Goal: Task Accomplishment & Management: Use online tool/utility

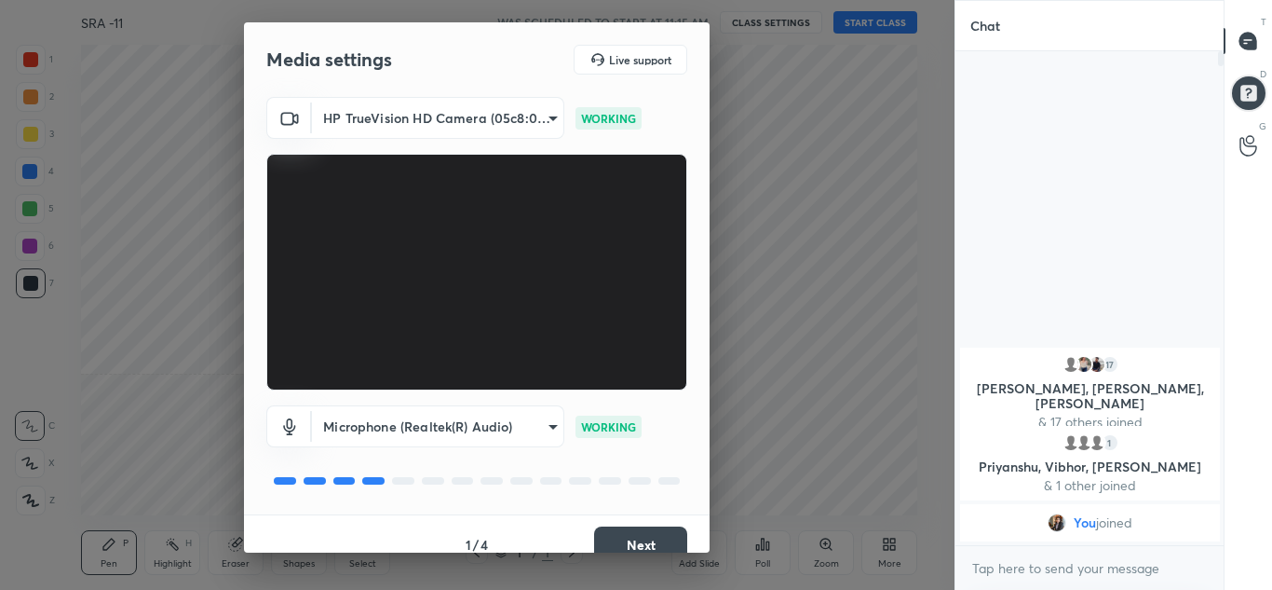
scroll to position [21, 0]
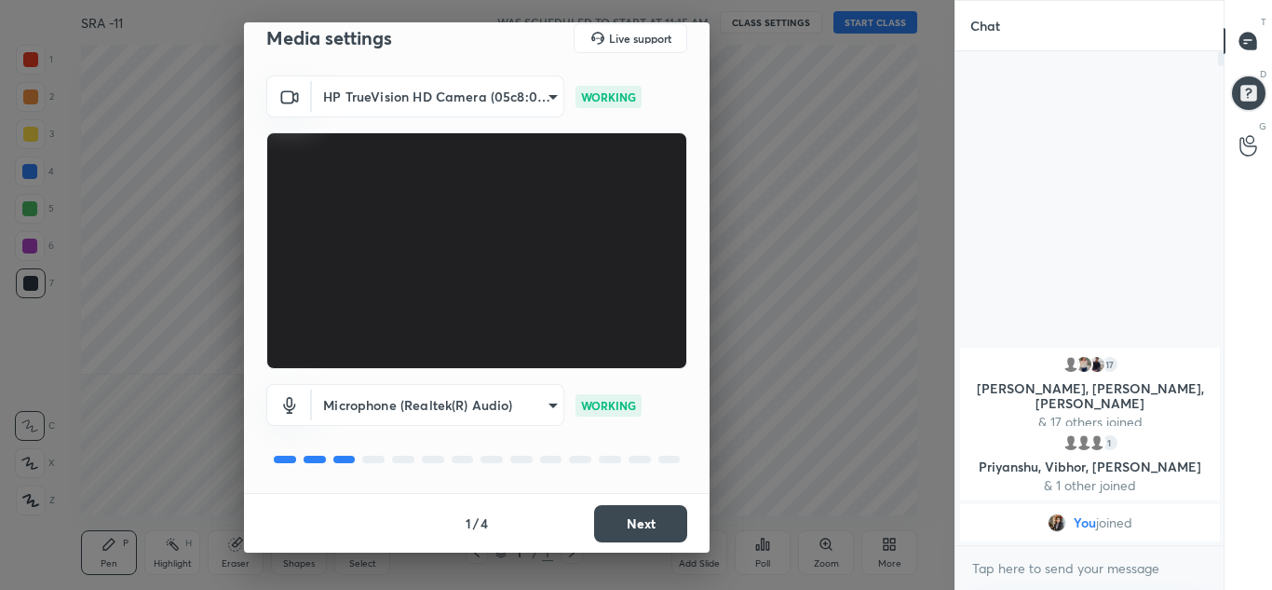
click at [639, 537] on button "Next" at bounding box center [640, 523] width 93 height 37
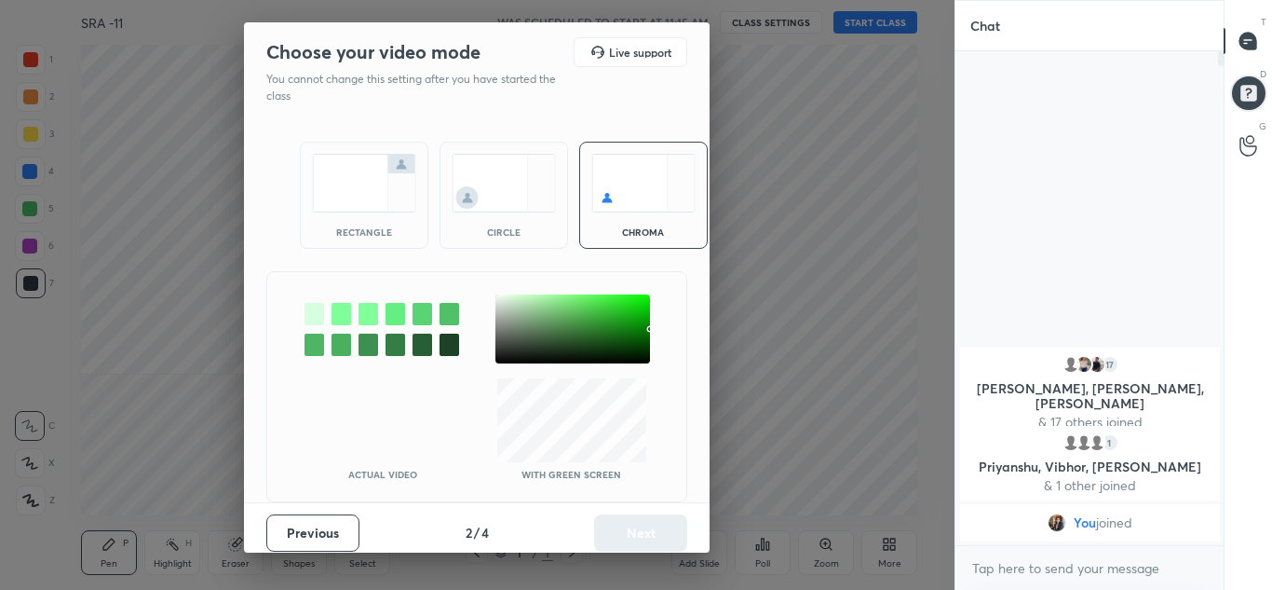
click at [554, 180] on div "circle" at bounding box center [504, 195] width 129 height 107
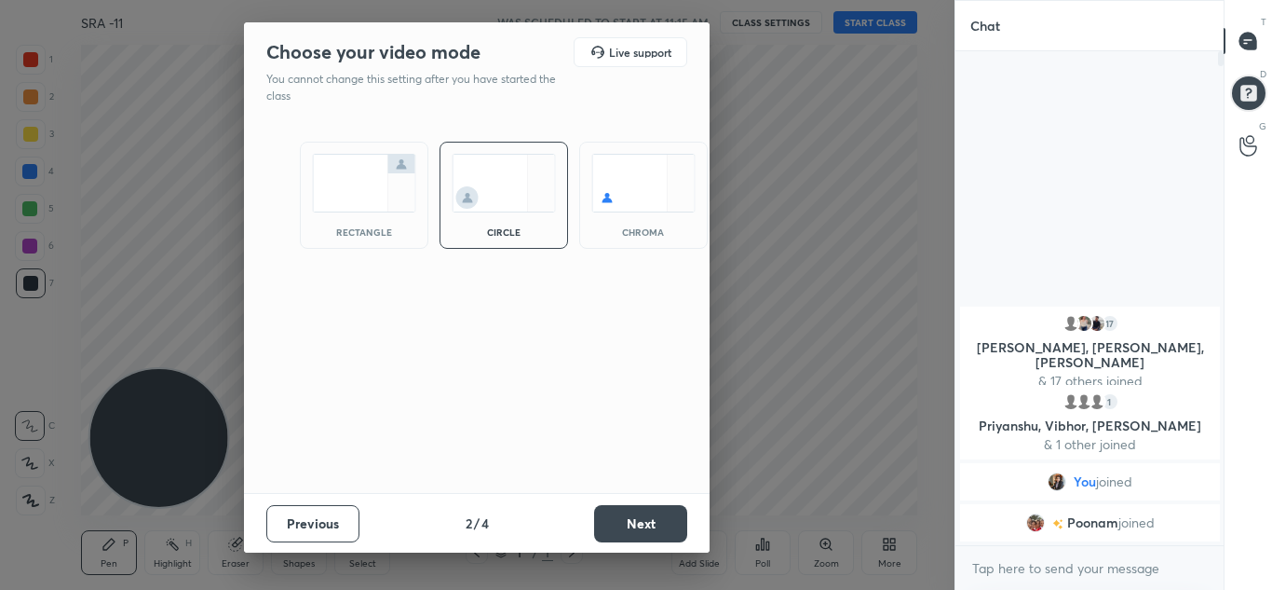
click at [665, 514] on button "Next" at bounding box center [640, 523] width 93 height 37
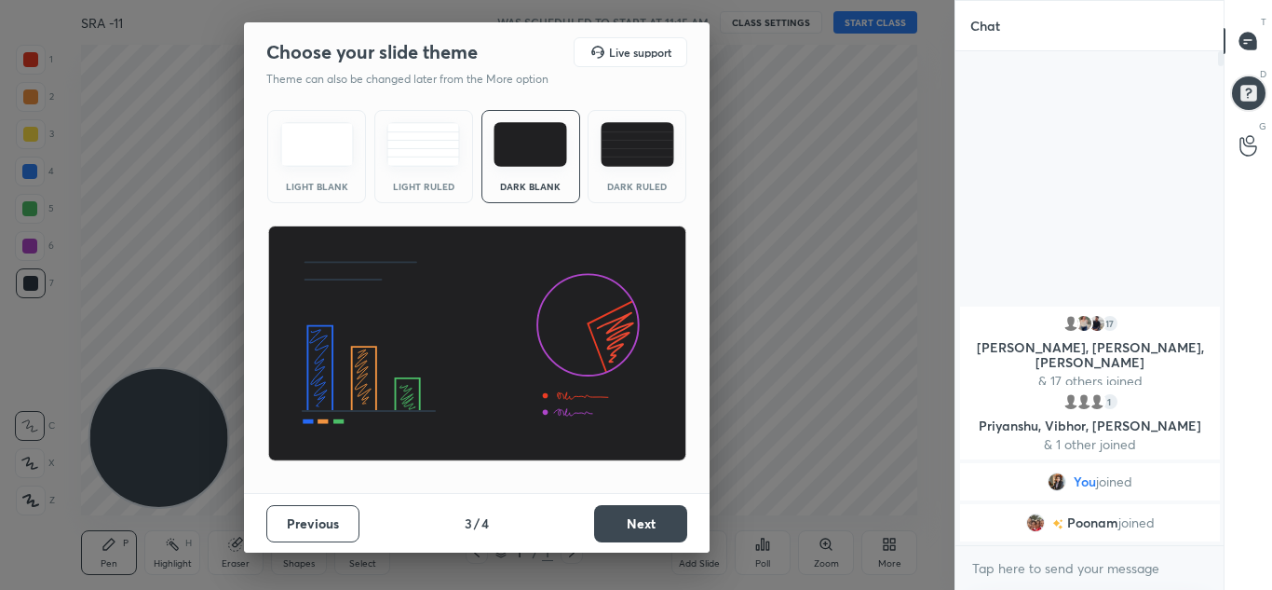
click at [619, 518] on button "Next" at bounding box center [640, 523] width 93 height 37
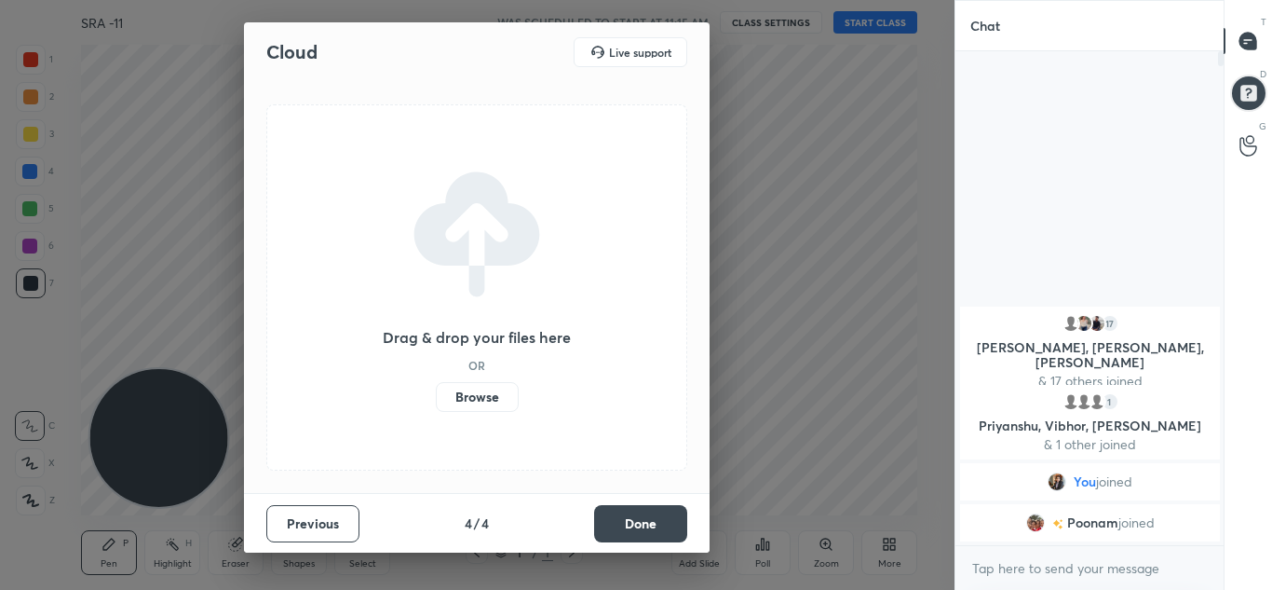
click at [619, 518] on button "Done" at bounding box center [640, 523] width 93 height 37
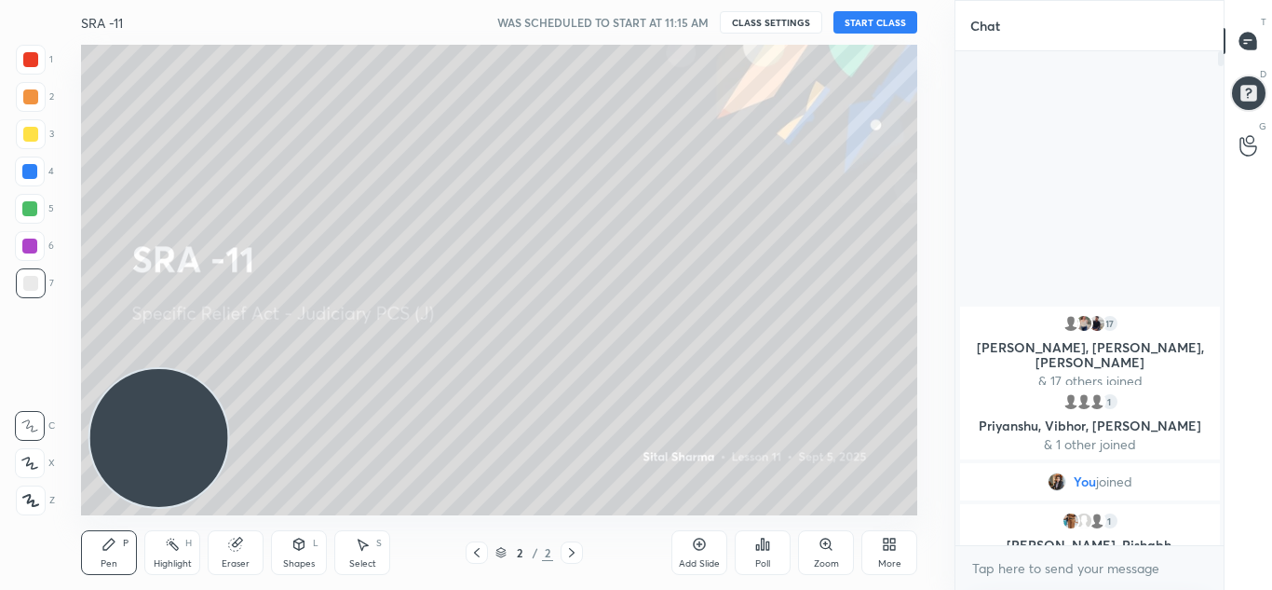
click at [894, 12] on button "START CLASS" at bounding box center [876, 22] width 84 height 22
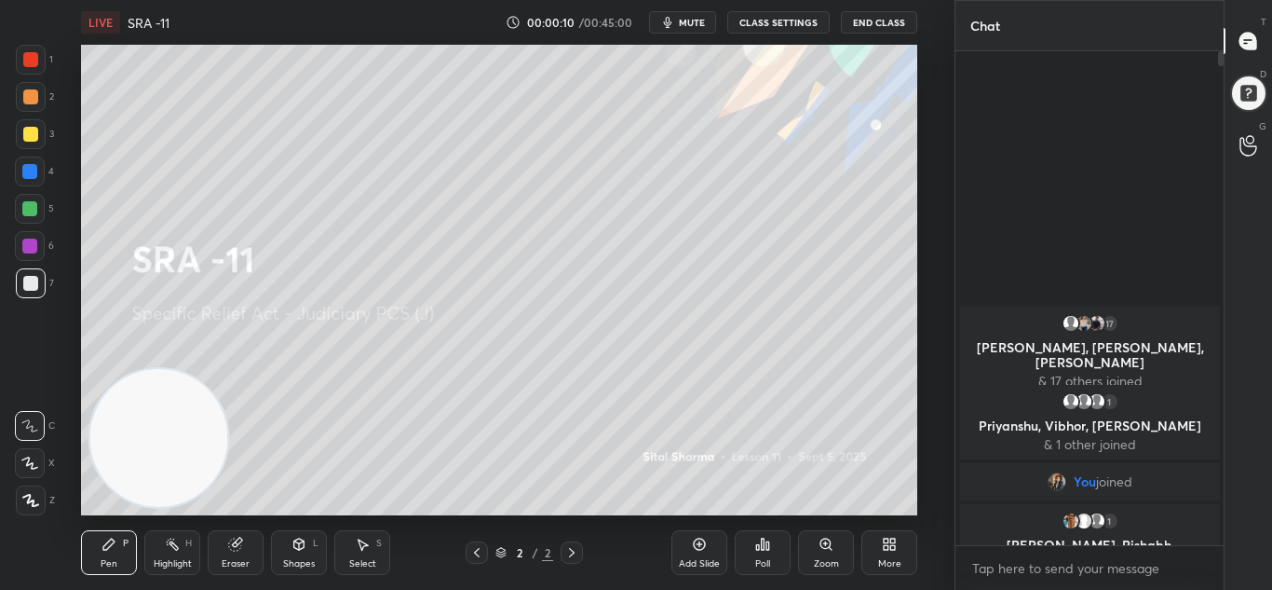
click at [42, 504] on div at bounding box center [31, 500] width 30 height 30
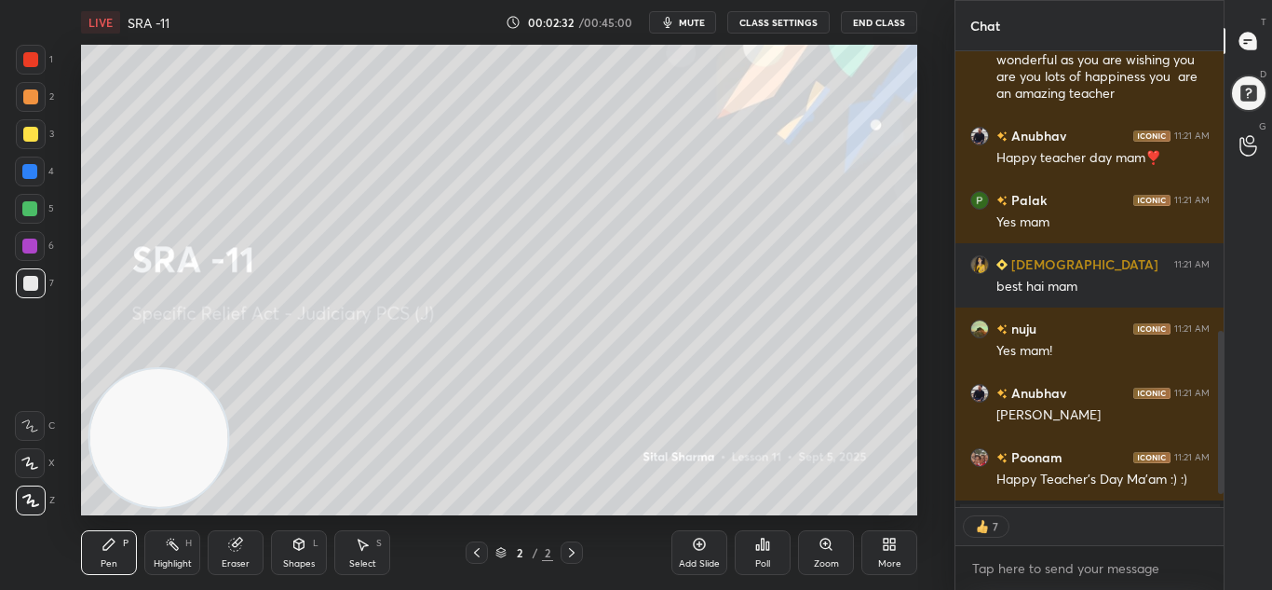
scroll to position [844, 0]
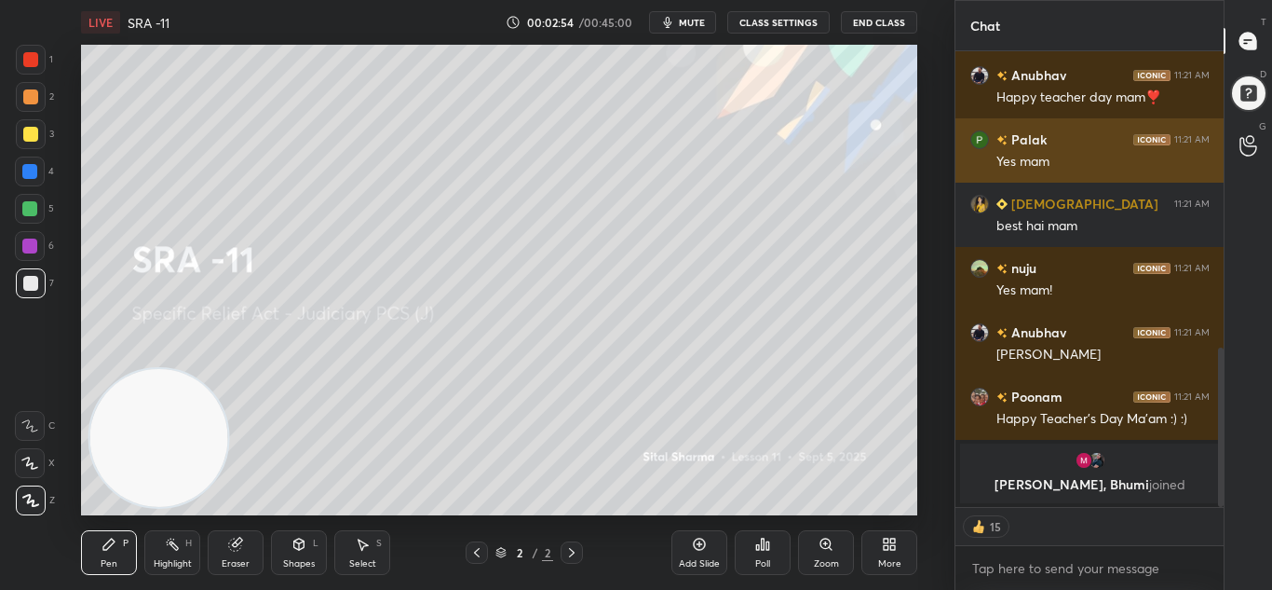
type textarea "x"
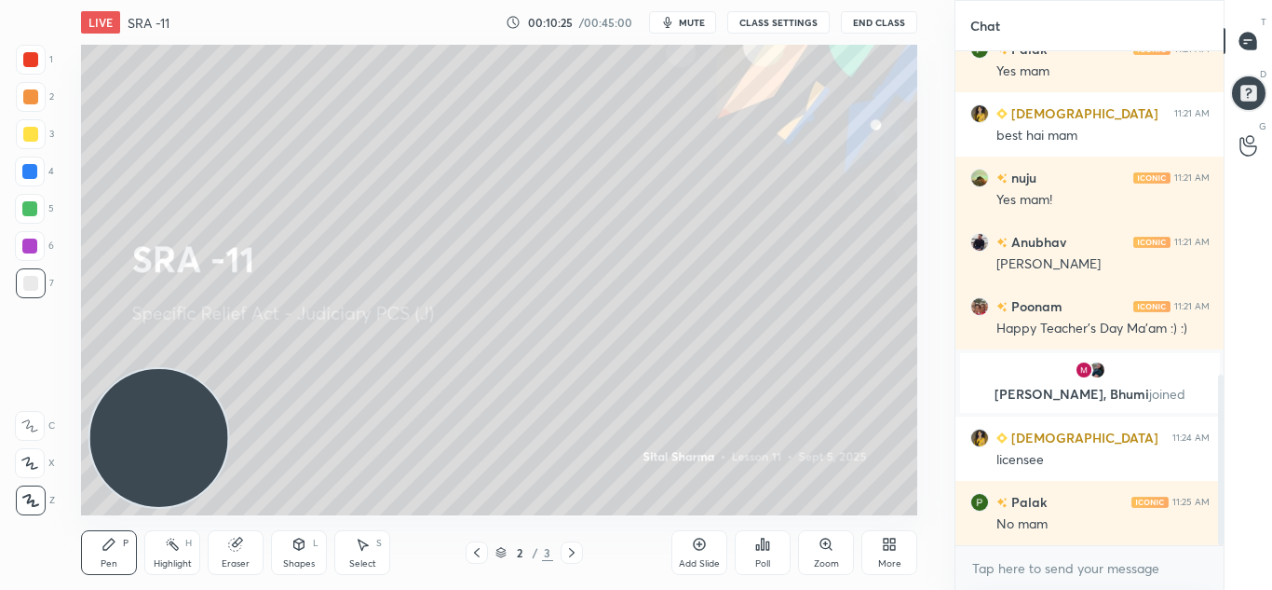
scroll to position [999, 0]
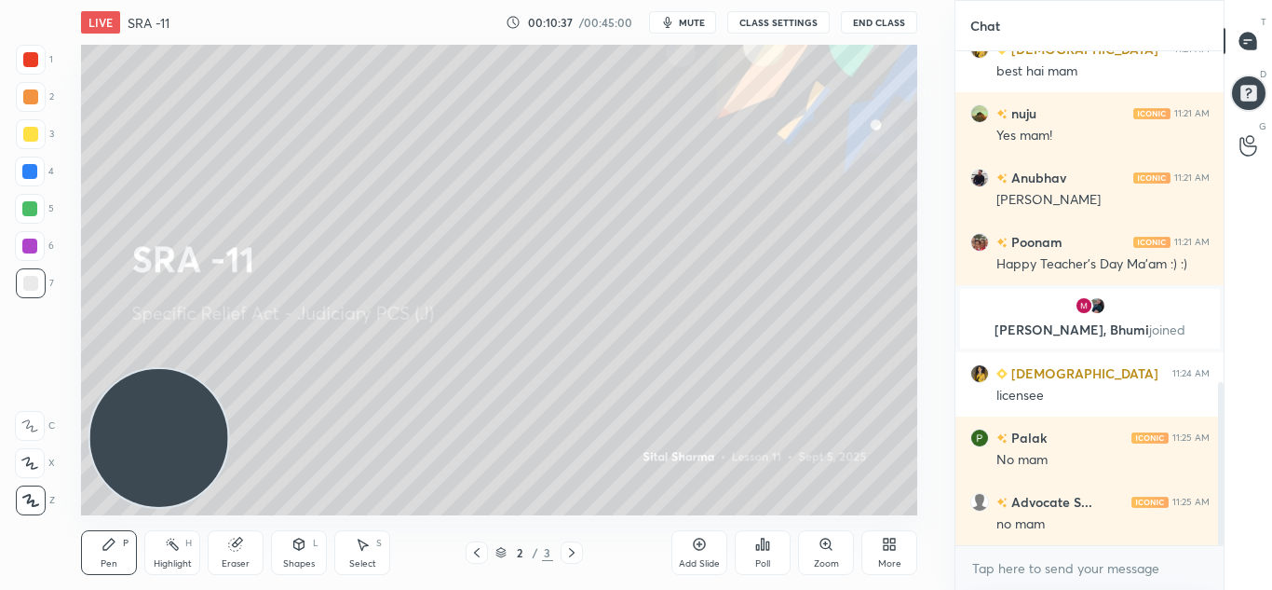
click at [131, 14] on h4 "SRA -11" at bounding box center [149, 23] width 42 height 18
click at [140, 31] on h4 "SRA -11" at bounding box center [149, 23] width 42 height 18
click at [713, 551] on div "Add Slide" at bounding box center [700, 552] width 56 height 45
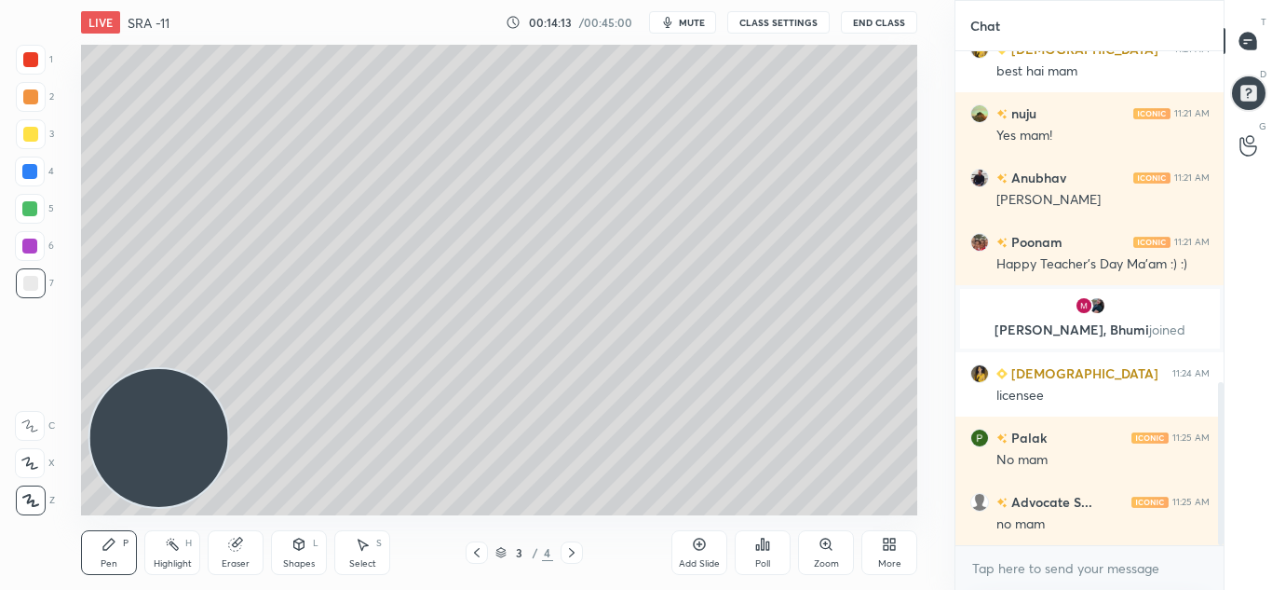
click at [700, 26] on span "mute" at bounding box center [692, 22] width 26 height 13
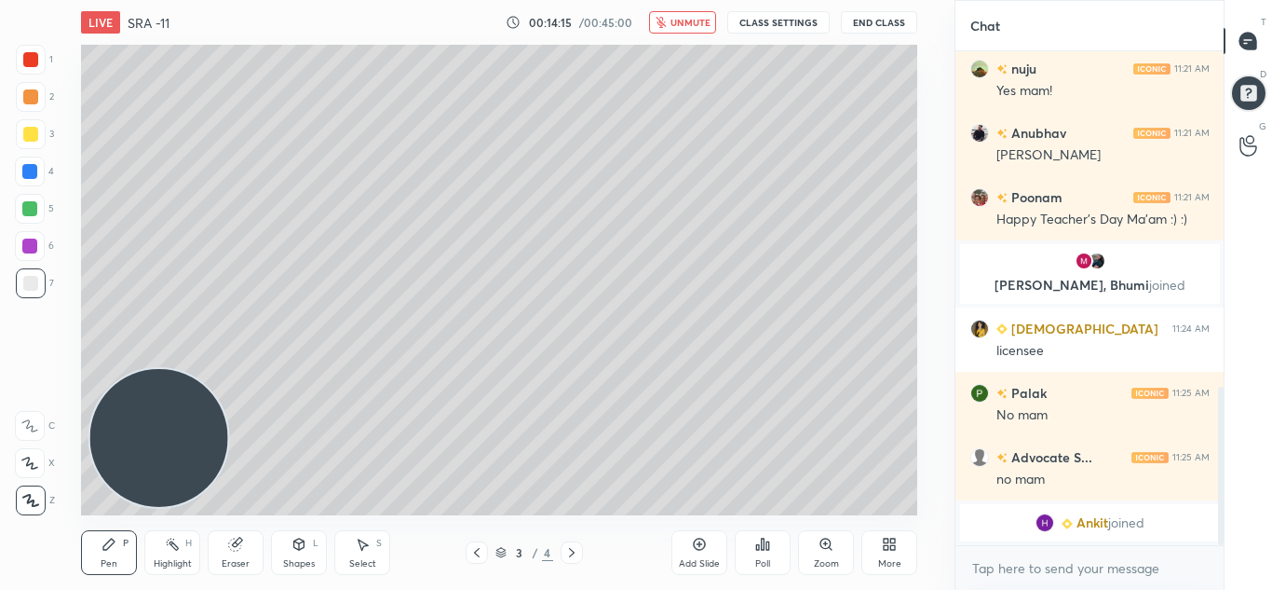
click at [700, 26] on span "unmute" at bounding box center [691, 22] width 40 height 13
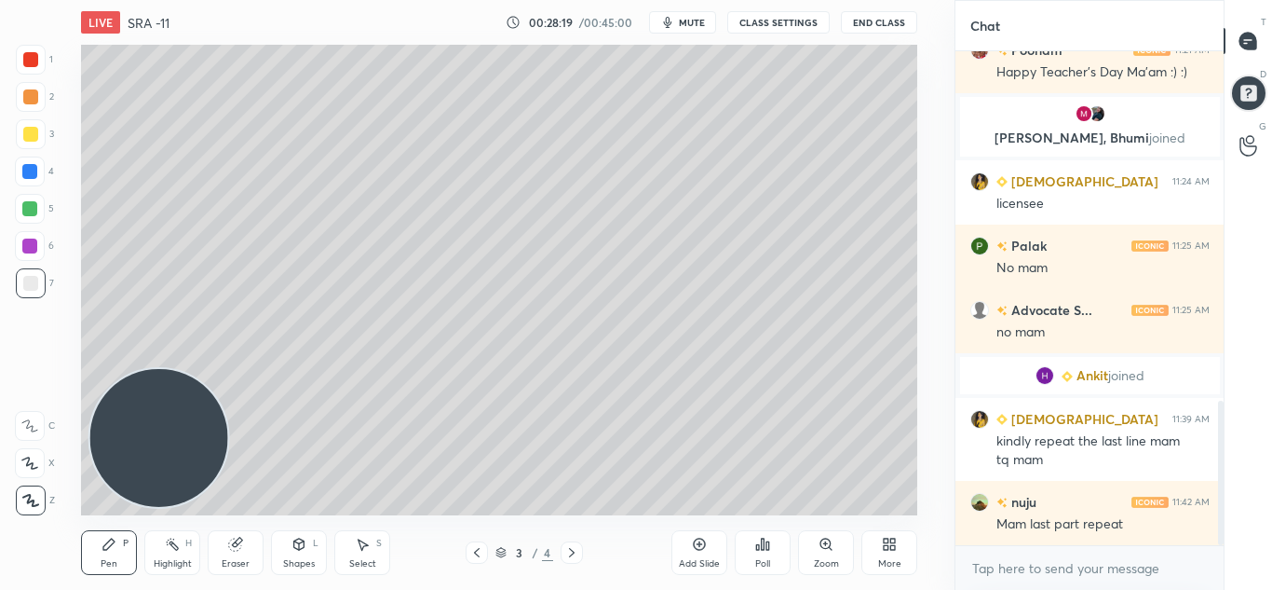
scroll to position [1235, 0]
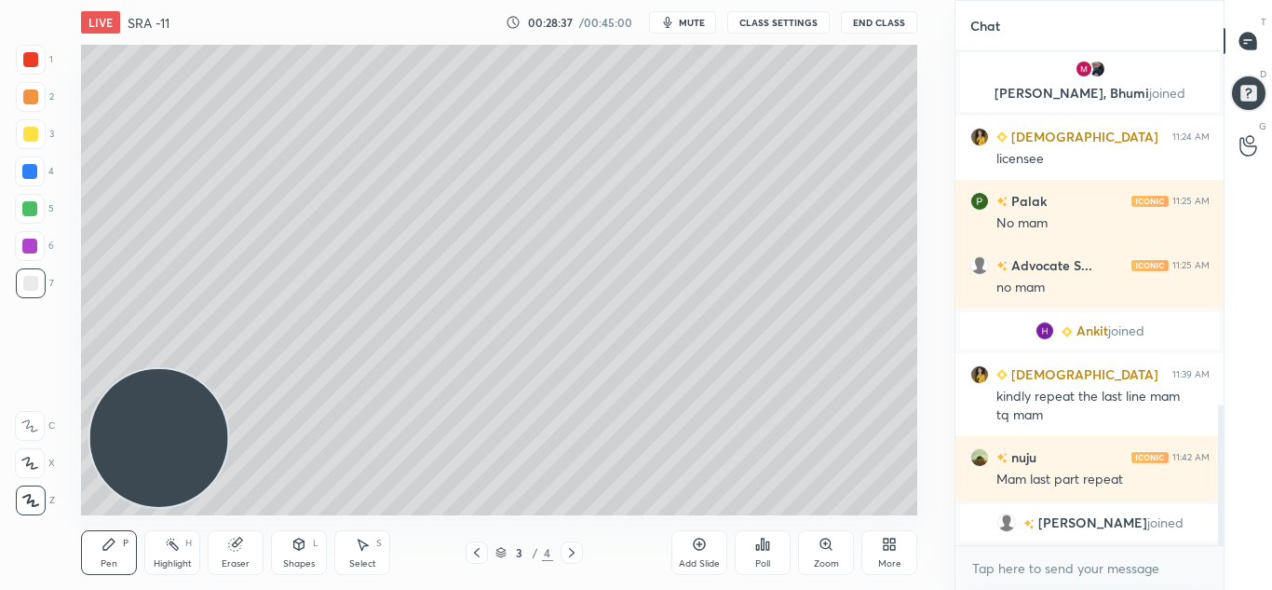
click at [692, 551] on div "Add Slide" at bounding box center [700, 552] width 56 height 45
click at [711, 554] on div "Add Slide" at bounding box center [700, 552] width 56 height 45
click at [718, 551] on div "Add Slide" at bounding box center [700, 552] width 56 height 45
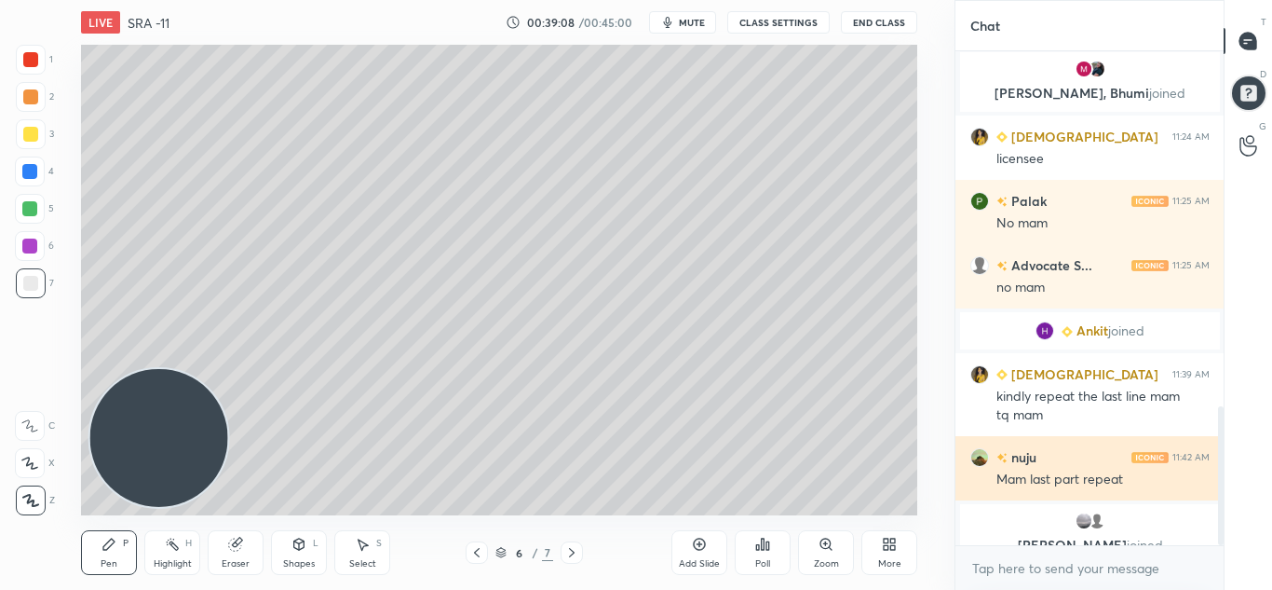
scroll to position [1258, 0]
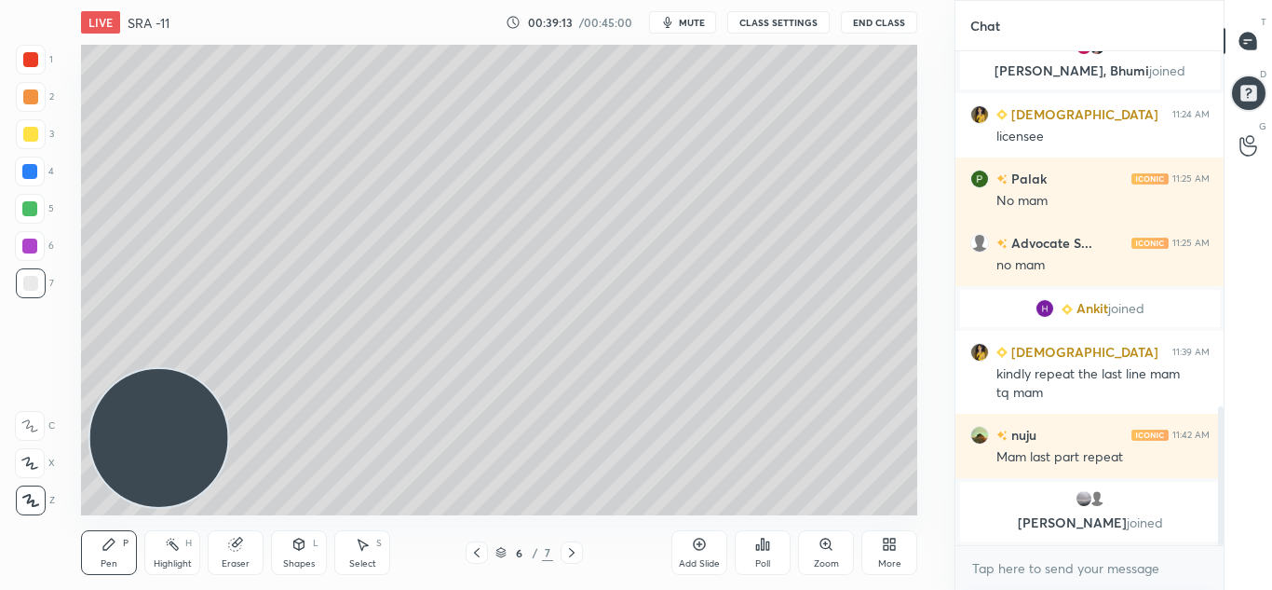
click at [702, 542] on icon at bounding box center [699, 544] width 15 height 15
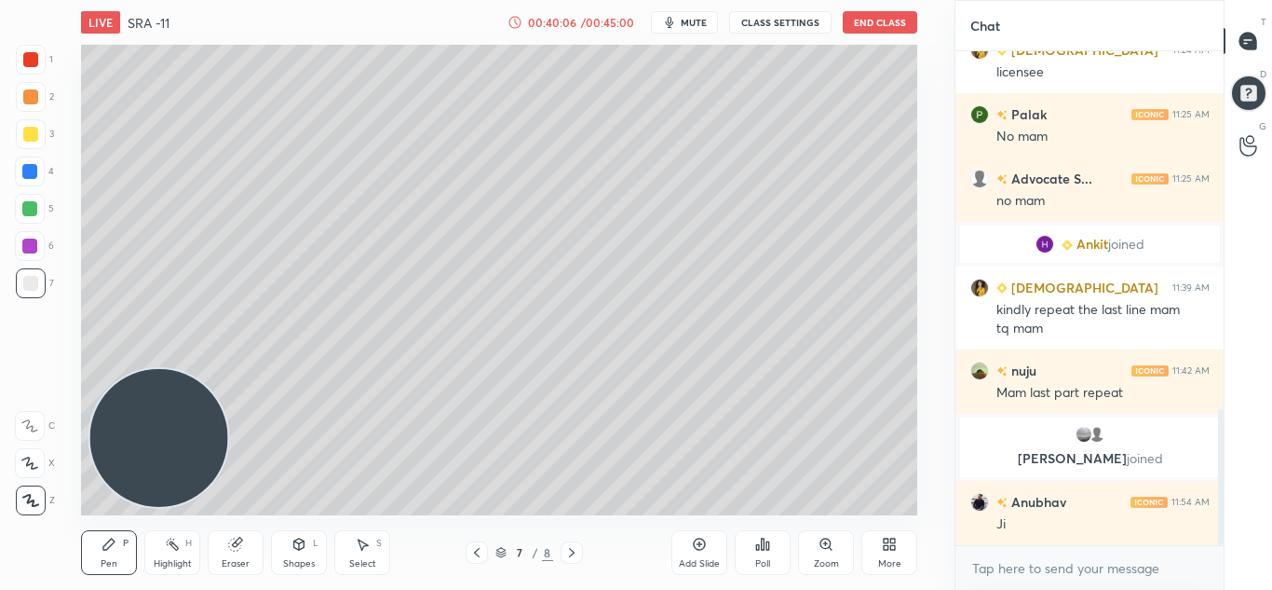
scroll to position [1300, 0]
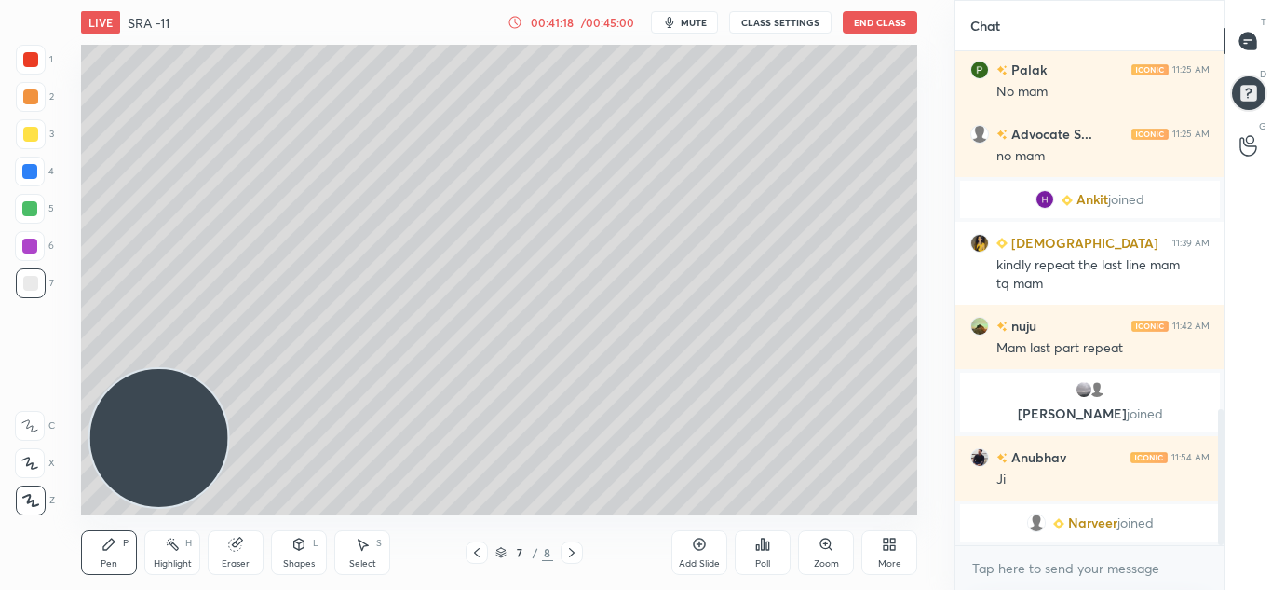
click at [696, 555] on div "Add Slide" at bounding box center [700, 552] width 56 height 45
click at [711, 552] on div "Add Slide" at bounding box center [700, 552] width 56 height 45
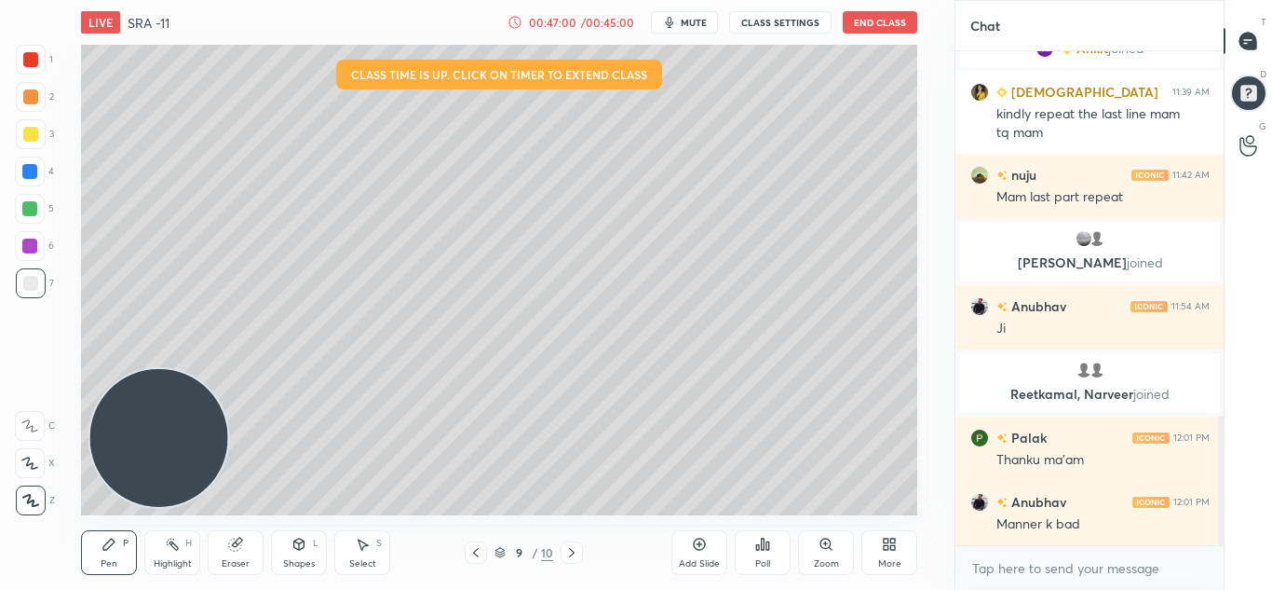
scroll to position [1454, 0]
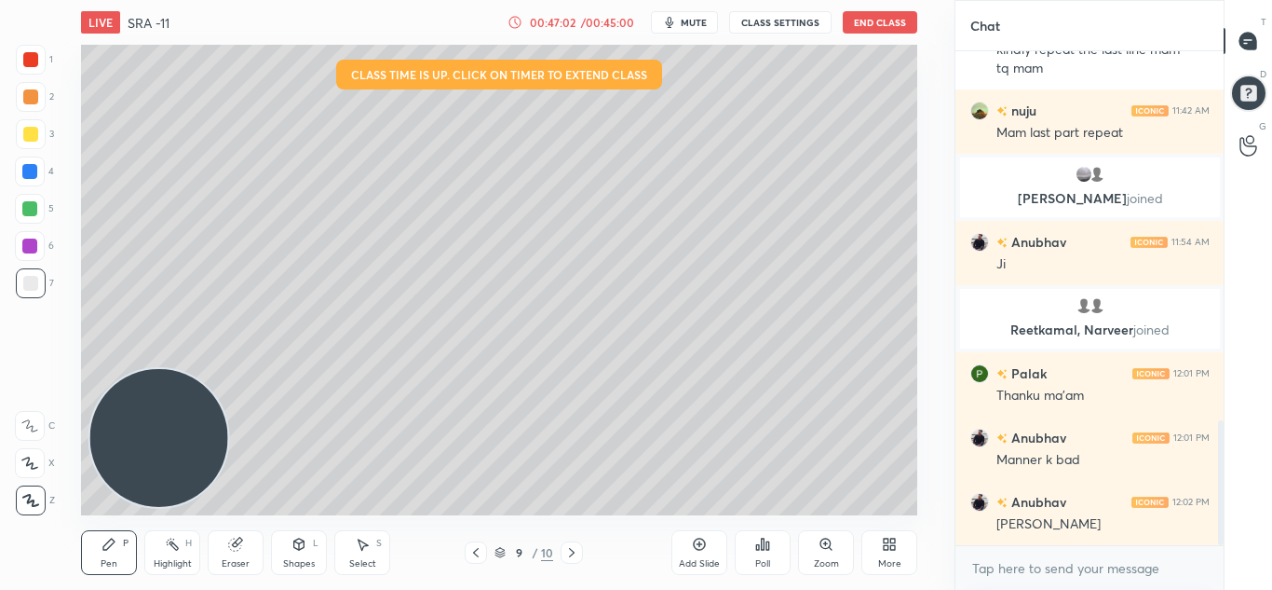
click at [872, 8] on div "LIVE SRA -11 00:47:02 / 00:45:00 mute CLASS SETTINGS End Class" at bounding box center [499, 22] width 837 height 45
click at [867, 26] on button "End Class" at bounding box center [880, 22] width 75 height 22
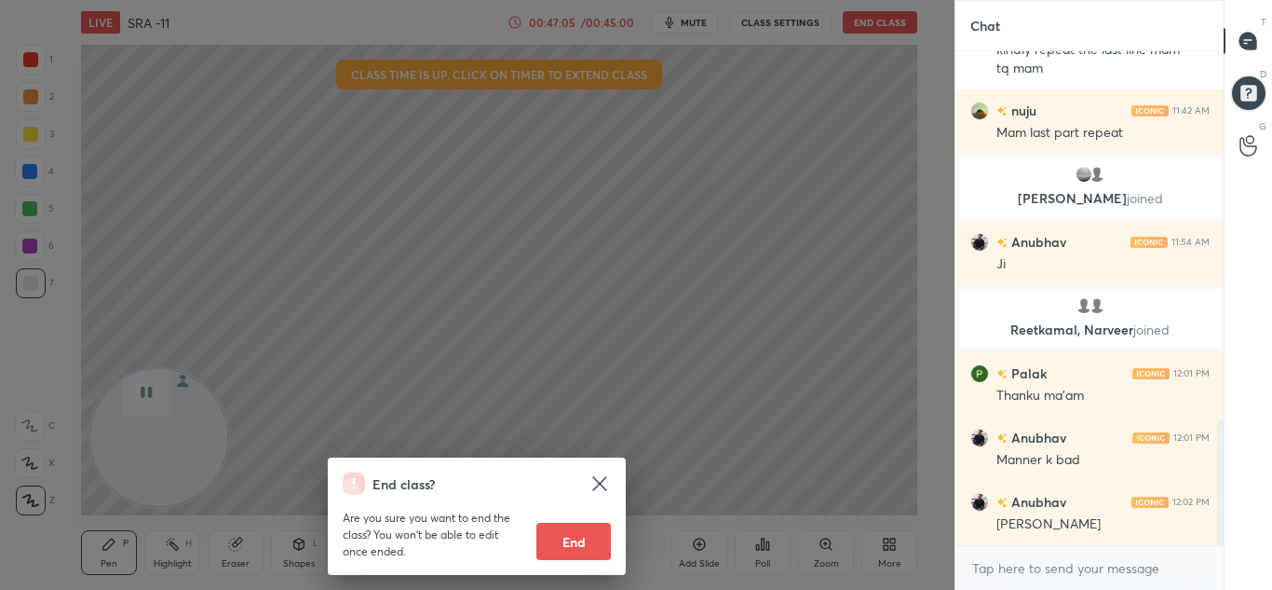
click at [588, 530] on button "End" at bounding box center [574, 541] width 75 height 37
type textarea "x"
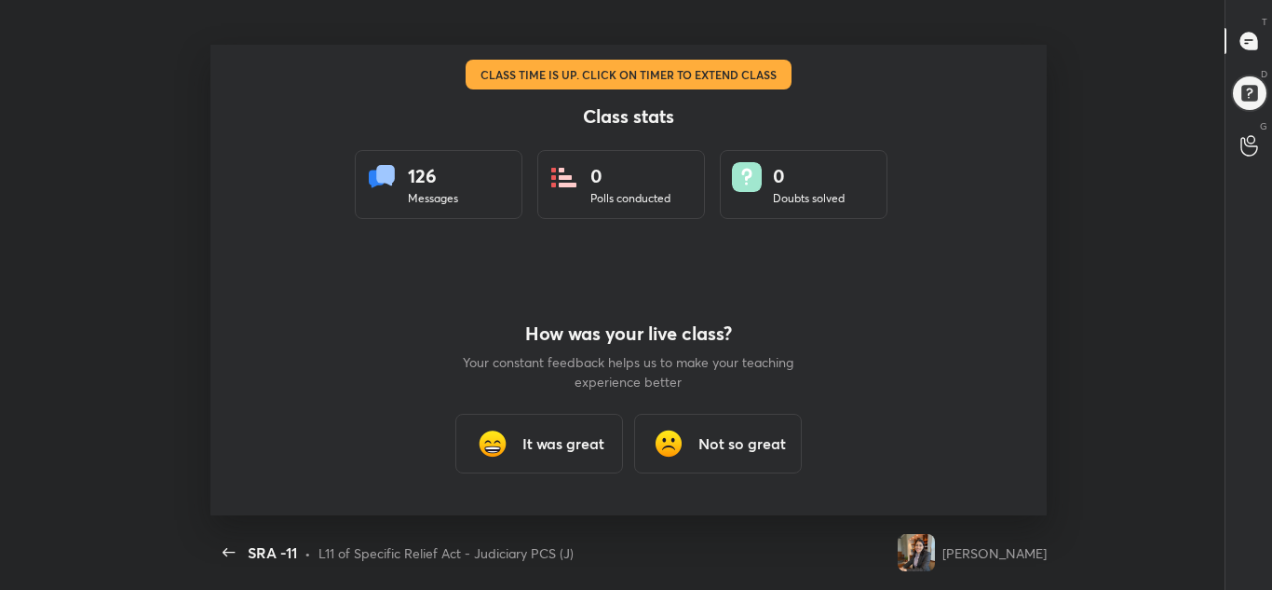
scroll to position [0, 0]
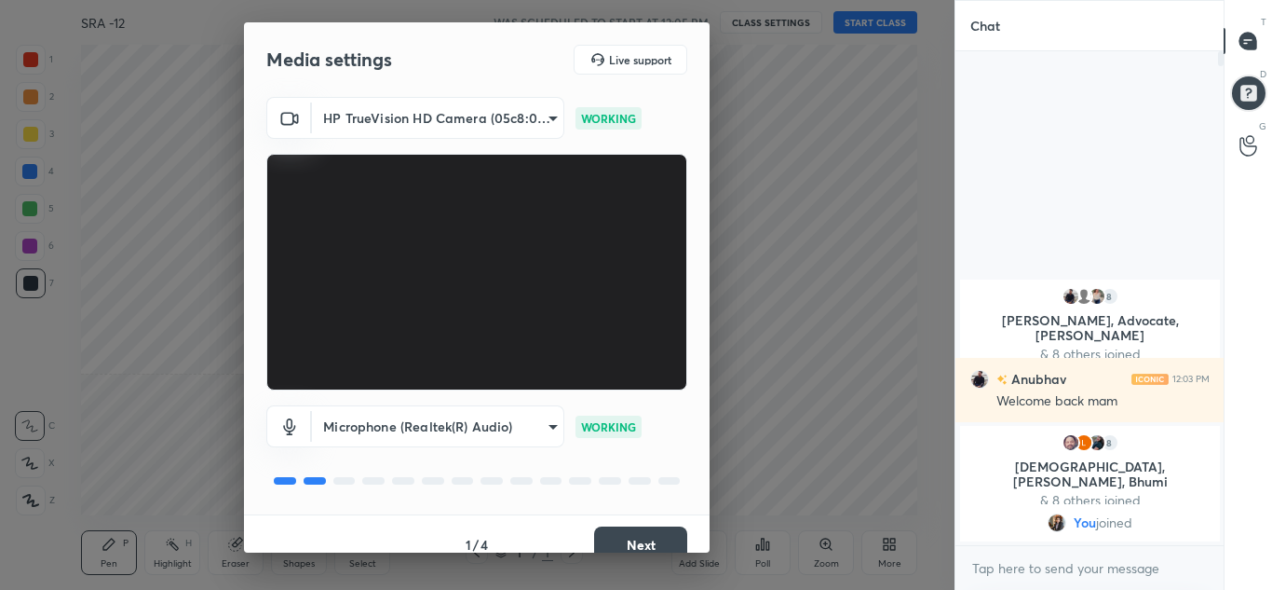
scroll to position [21, 0]
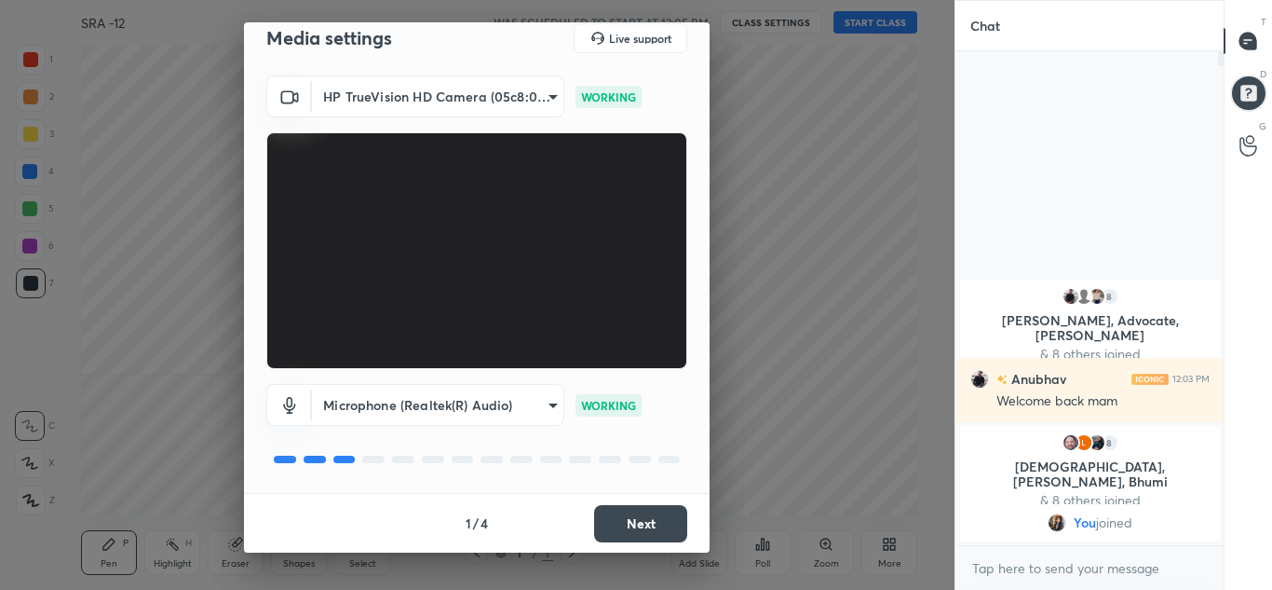
click at [633, 534] on button "Next" at bounding box center [640, 523] width 93 height 37
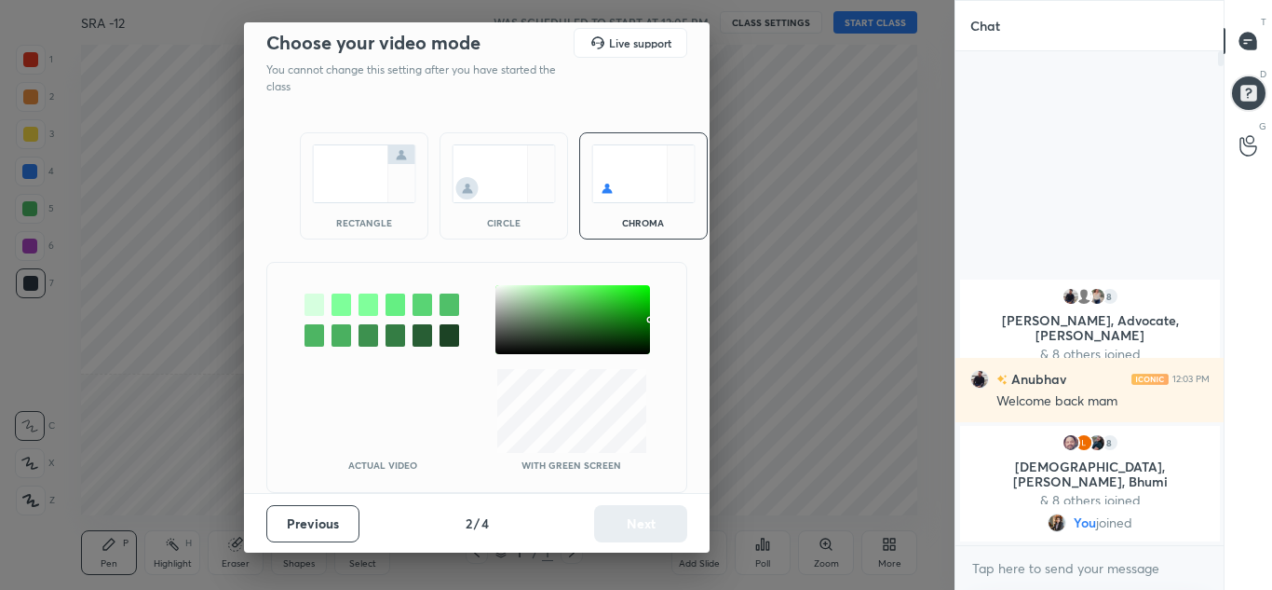
scroll to position [0, 0]
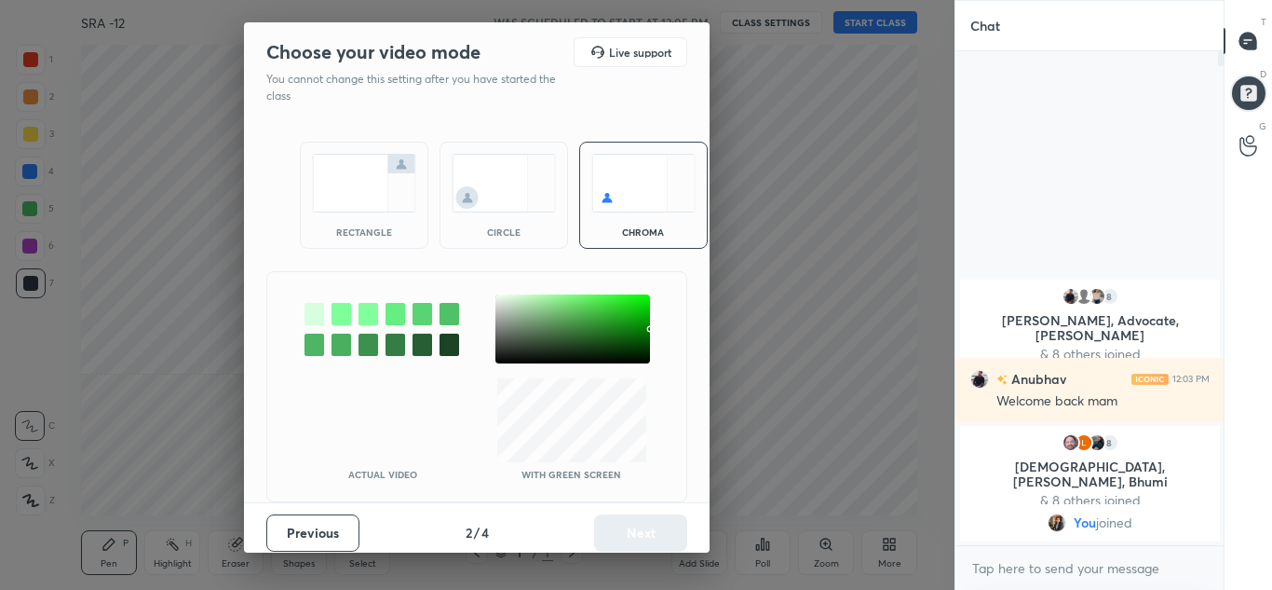
click at [473, 197] on img at bounding box center [504, 183] width 104 height 59
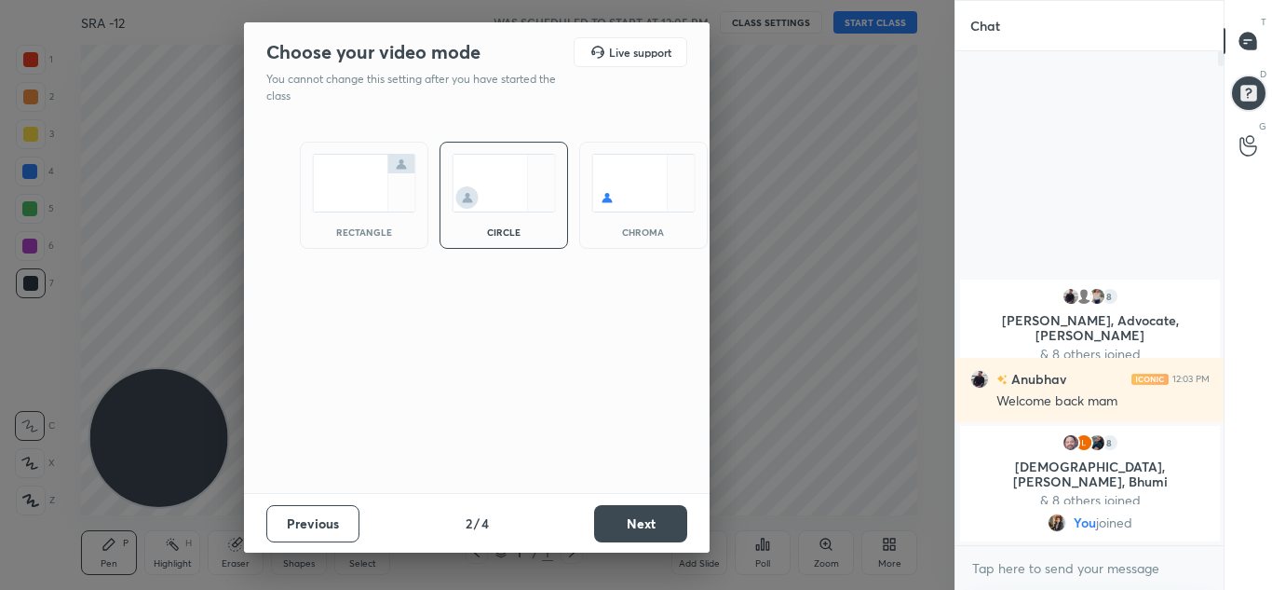
click at [604, 537] on button "Next" at bounding box center [640, 523] width 93 height 37
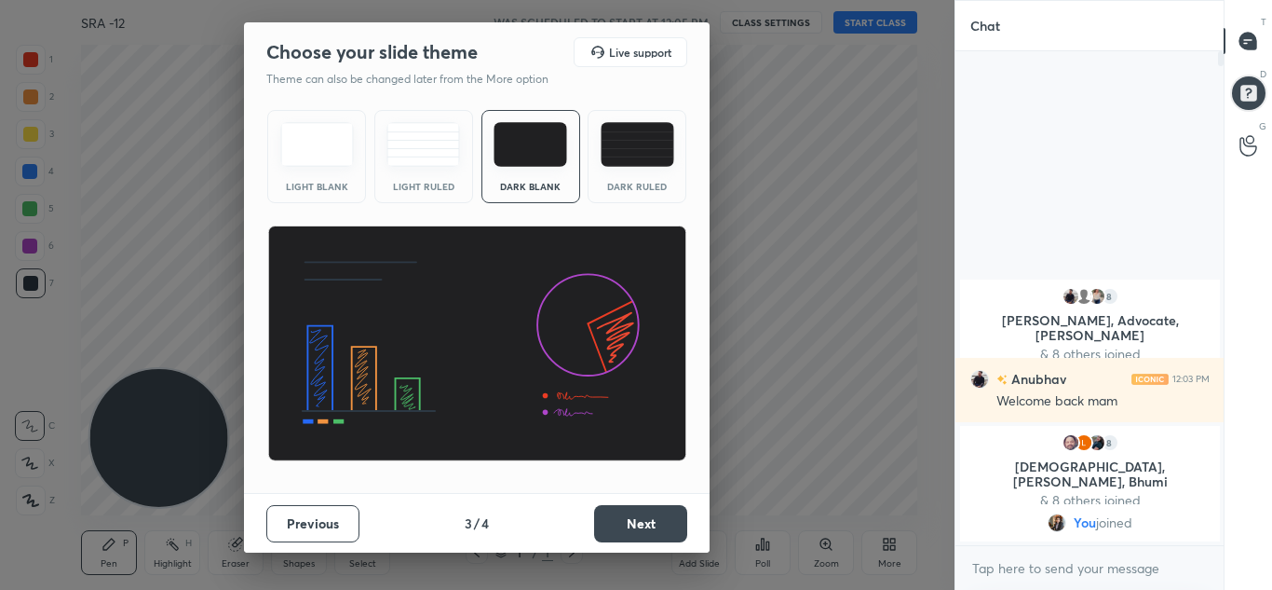
click at [604, 537] on button "Next" at bounding box center [640, 523] width 93 height 37
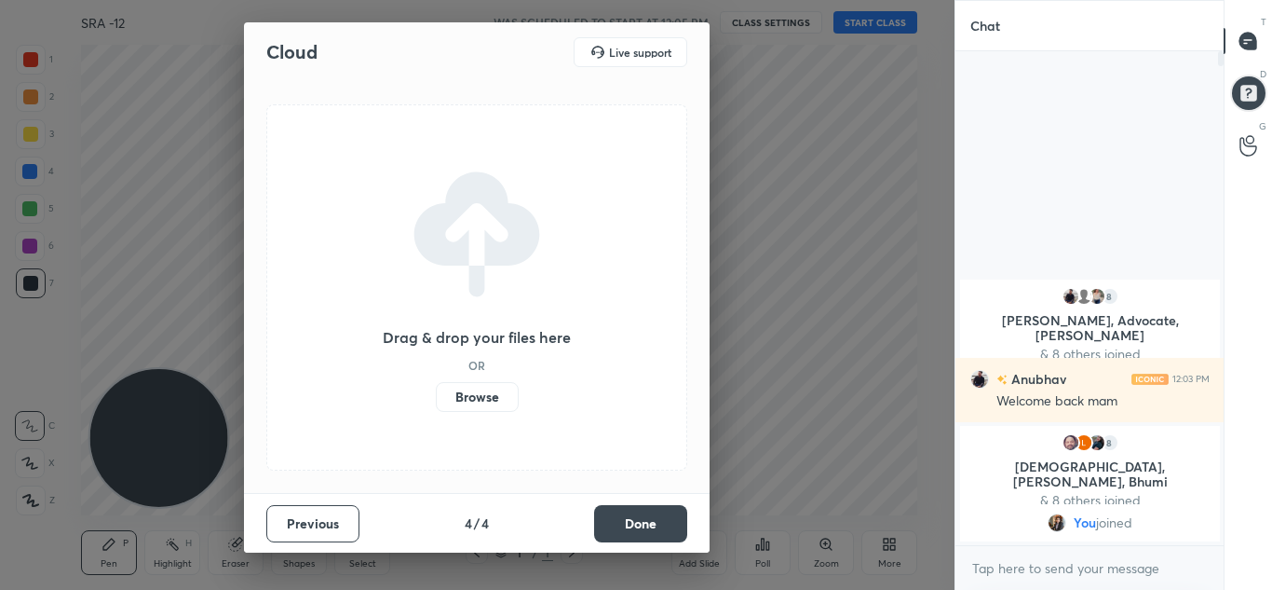
click at [604, 537] on button "Done" at bounding box center [640, 523] width 93 height 37
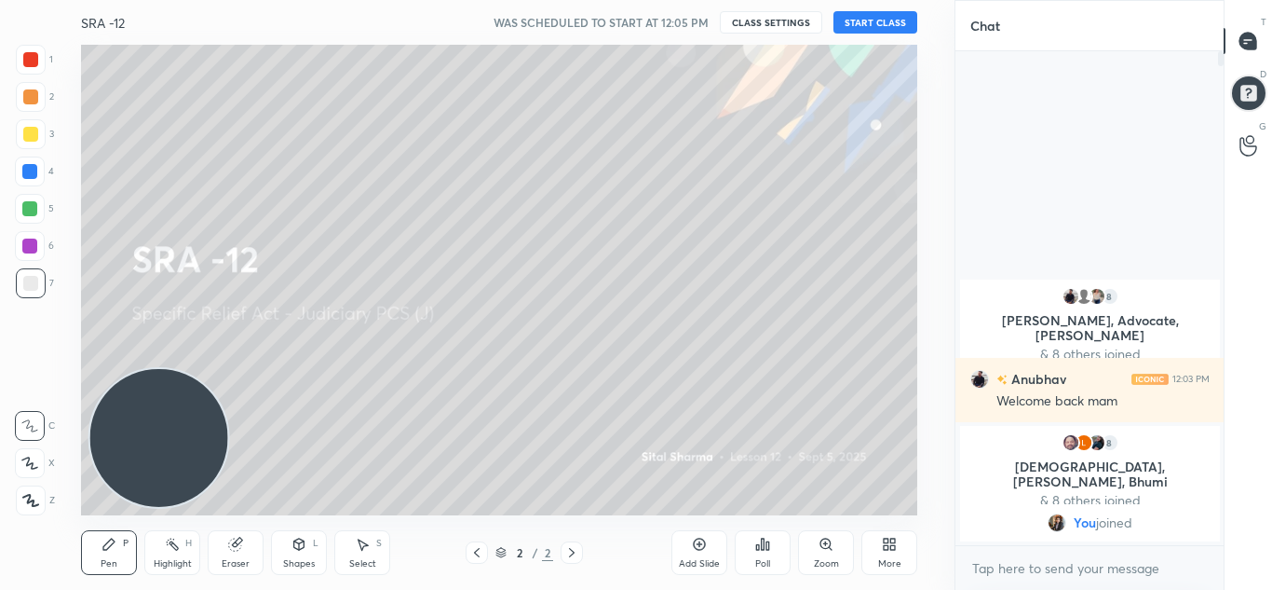
click at [872, 18] on button "START CLASS" at bounding box center [876, 22] width 84 height 22
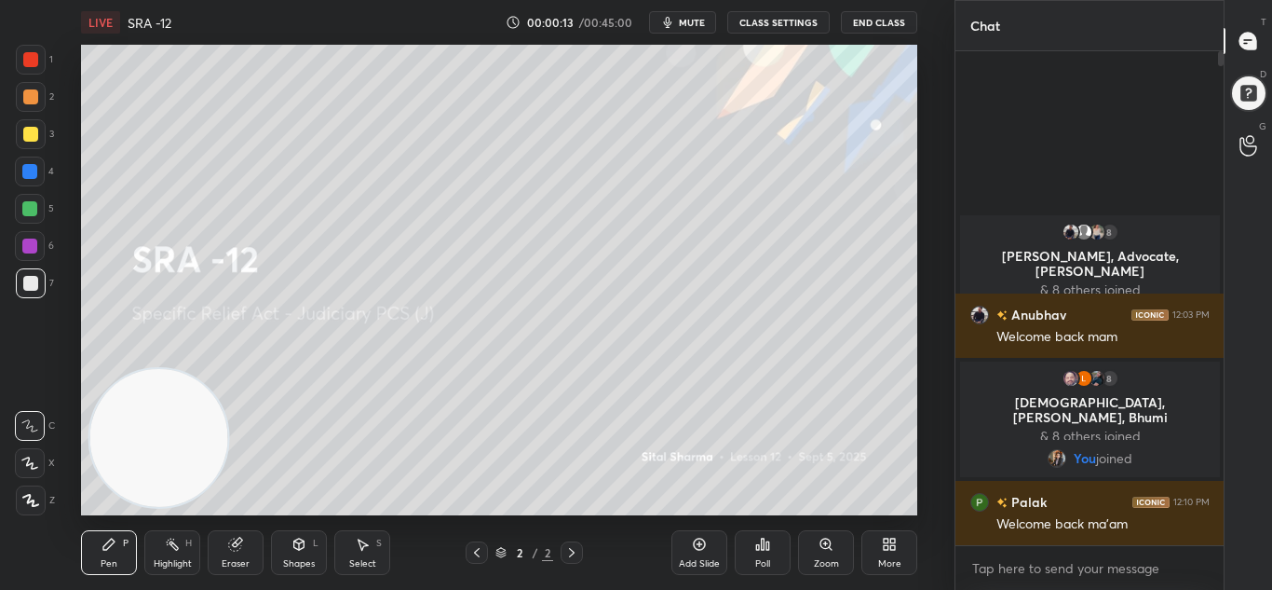
click at [23, 497] on icon at bounding box center [30, 500] width 15 height 11
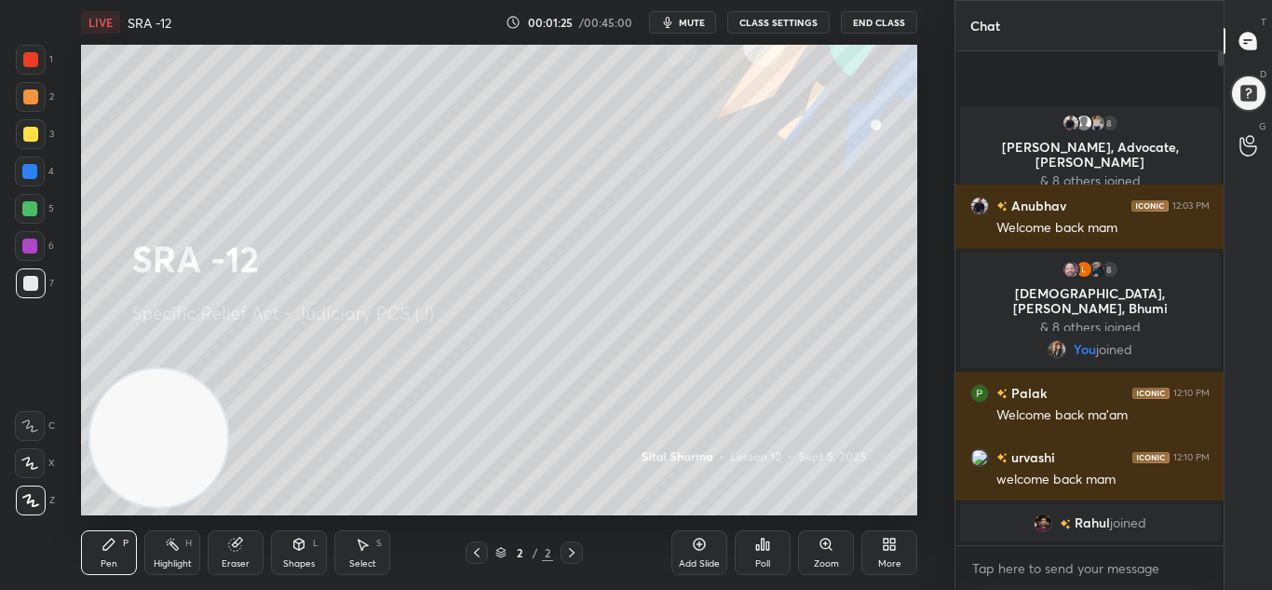
click at [23, 497] on icon at bounding box center [30, 500] width 15 height 11
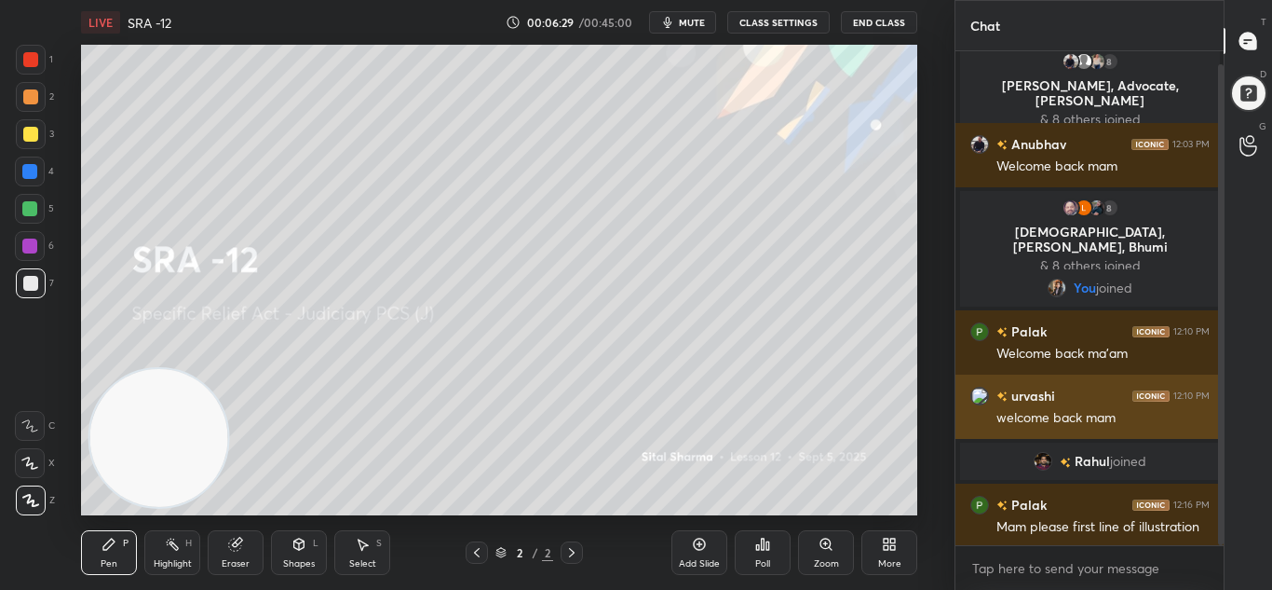
scroll to position [13, 0]
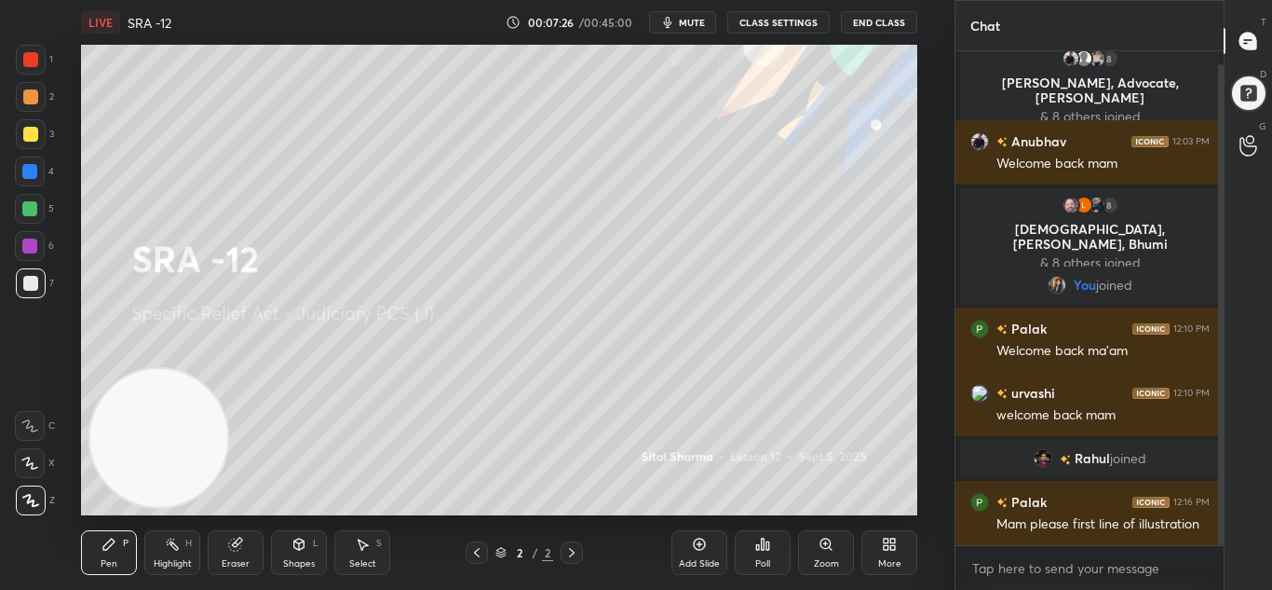
click at [700, 547] on div "LIVE SRA -12 00:07:26 / 00:45:00 mute CLASS SETTINGS End Class Setting up your …" at bounding box center [500, 295] width 880 height 590
click at [700, 547] on icon at bounding box center [700, 544] width 6 height 6
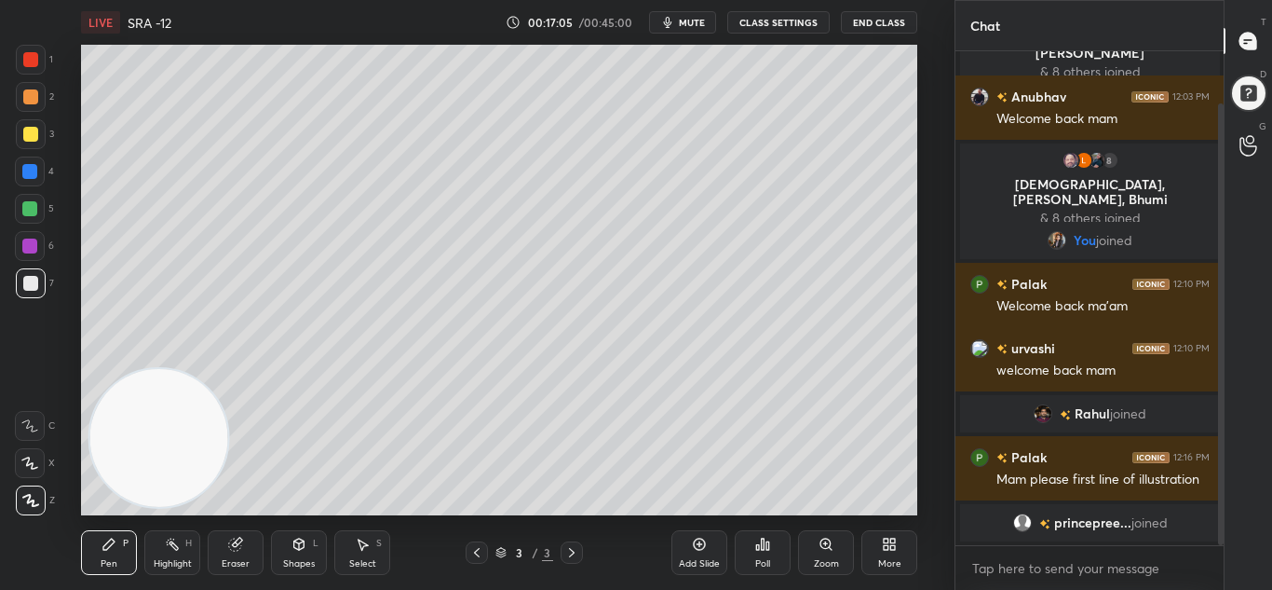
click at [691, 572] on div "Add Slide" at bounding box center [700, 552] width 56 height 45
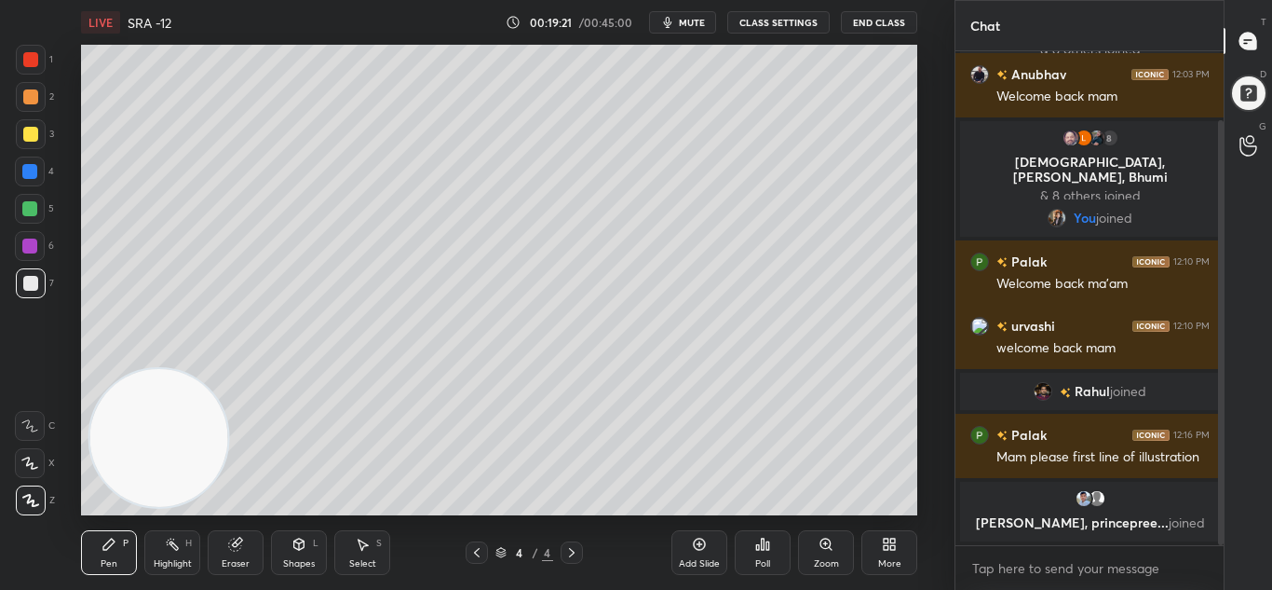
click at [684, 550] on div "Add Slide" at bounding box center [700, 552] width 56 height 45
click at [711, 552] on div "Add Slide" at bounding box center [700, 552] width 56 height 45
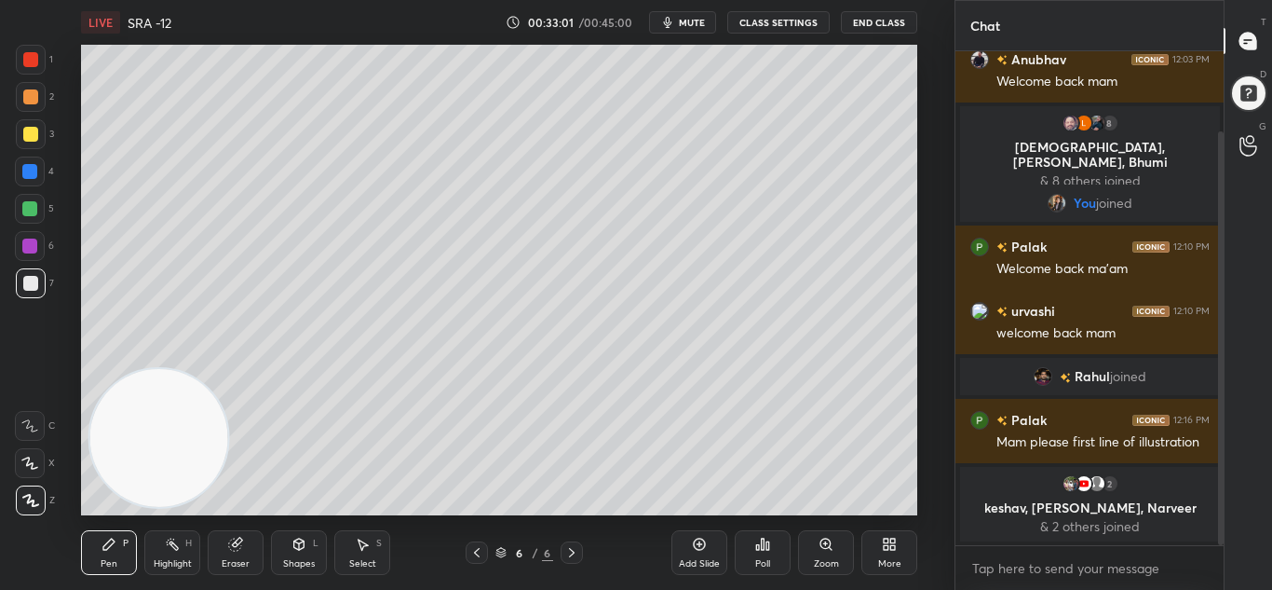
click at [696, 554] on div "Add Slide" at bounding box center [700, 552] width 56 height 45
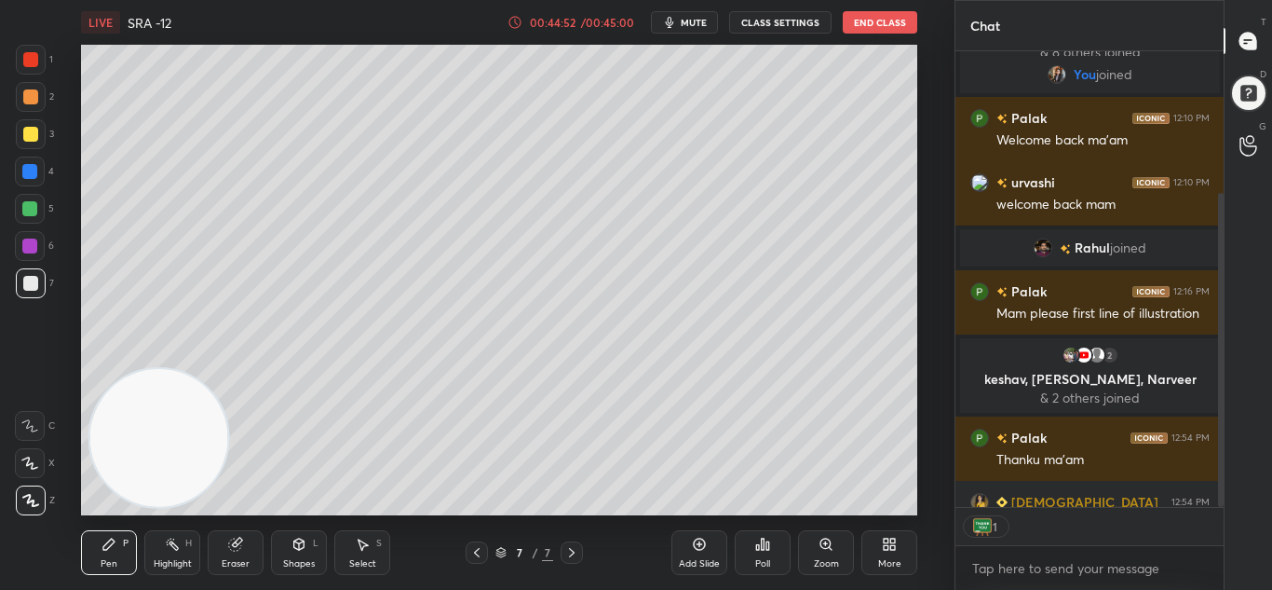
scroll to position [326, 0]
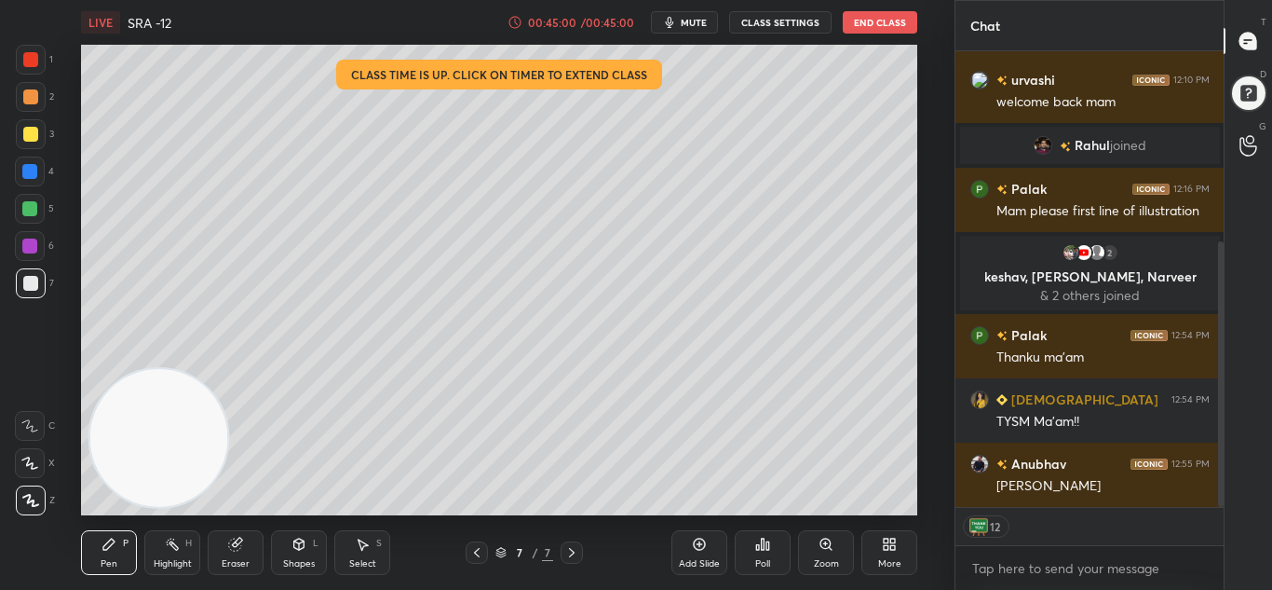
click at [871, 18] on button "End Class" at bounding box center [880, 22] width 75 height 22
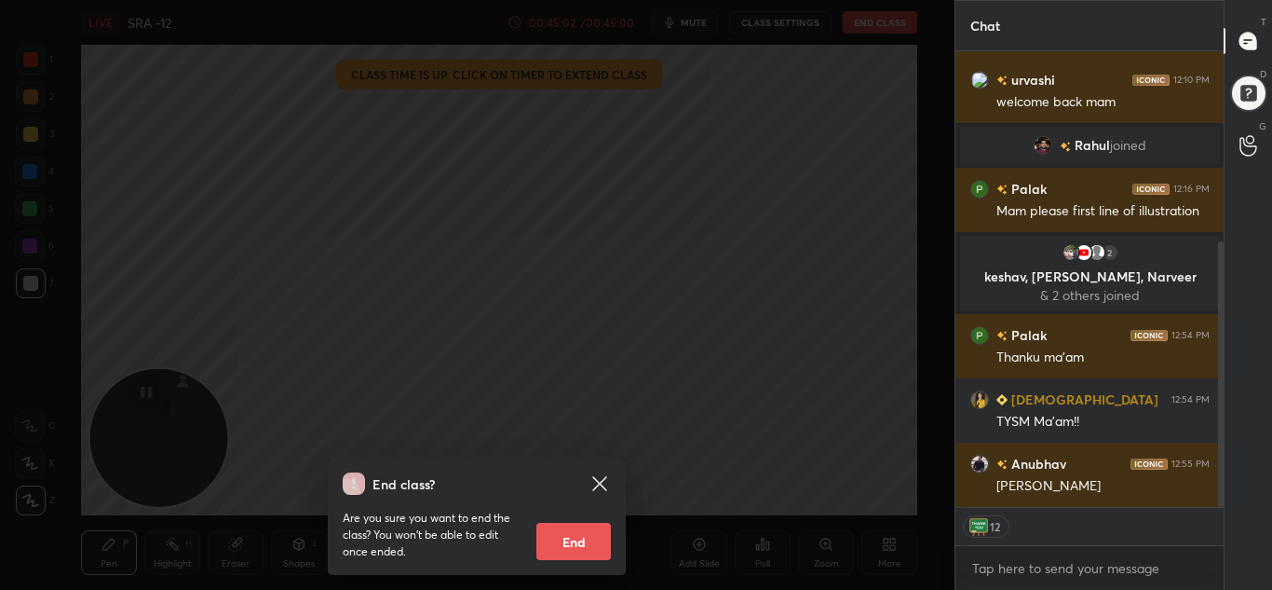
click at [559, 540] on button "End" at bounding box center [574, 541] width 75 height 37
type textarea "x"
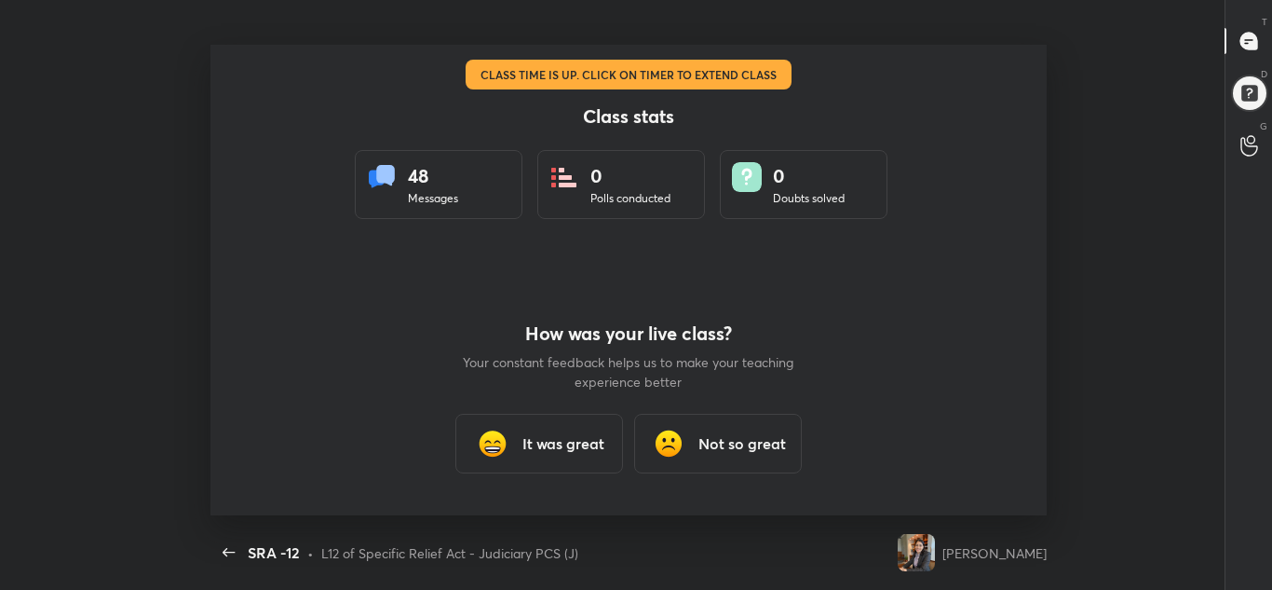
scroll to position [0, 0]
